Goal: Information Seeking & Learning: Learn about a topic

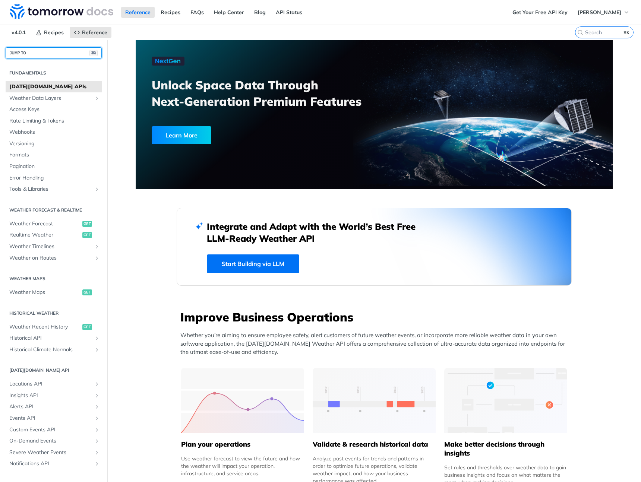
click at [70, 54] on button "JUMP TO ⌘/" at bounding box center [54, 52] width 96 height 11
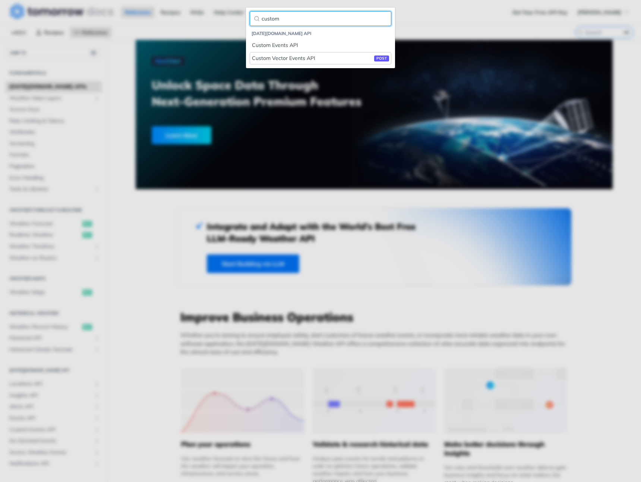
type input "custom"
click at [289, 62] on div "Custom Vector Events API post" at bounding box center [320, 58] width 137 height 8
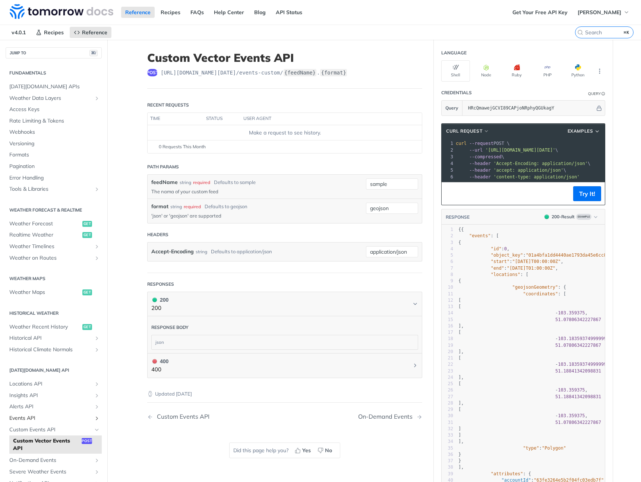
click at [36, 418] on span "Events API" at bounding box center [50, 418] width 83 height 7
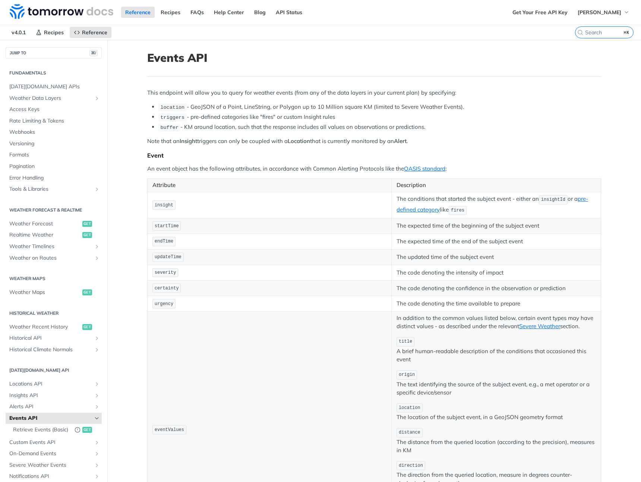
scroll to position [4, 0]
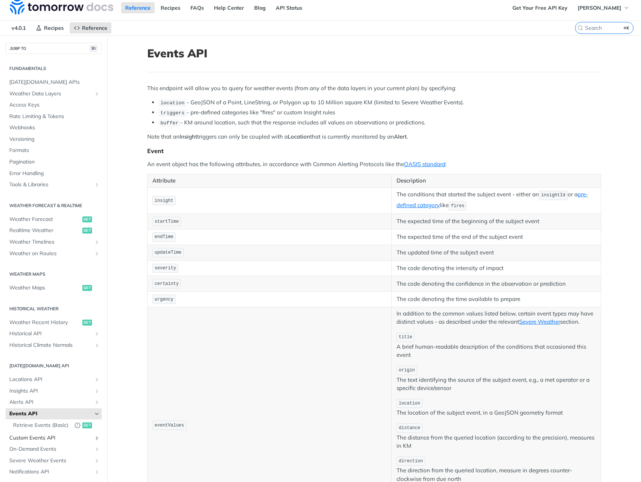
click at [38, 442] on span "Custom Events API" at bounding box center [50, 438] width 83 height 7
